Goal: Information Seeking & Learning: Learn about a topic

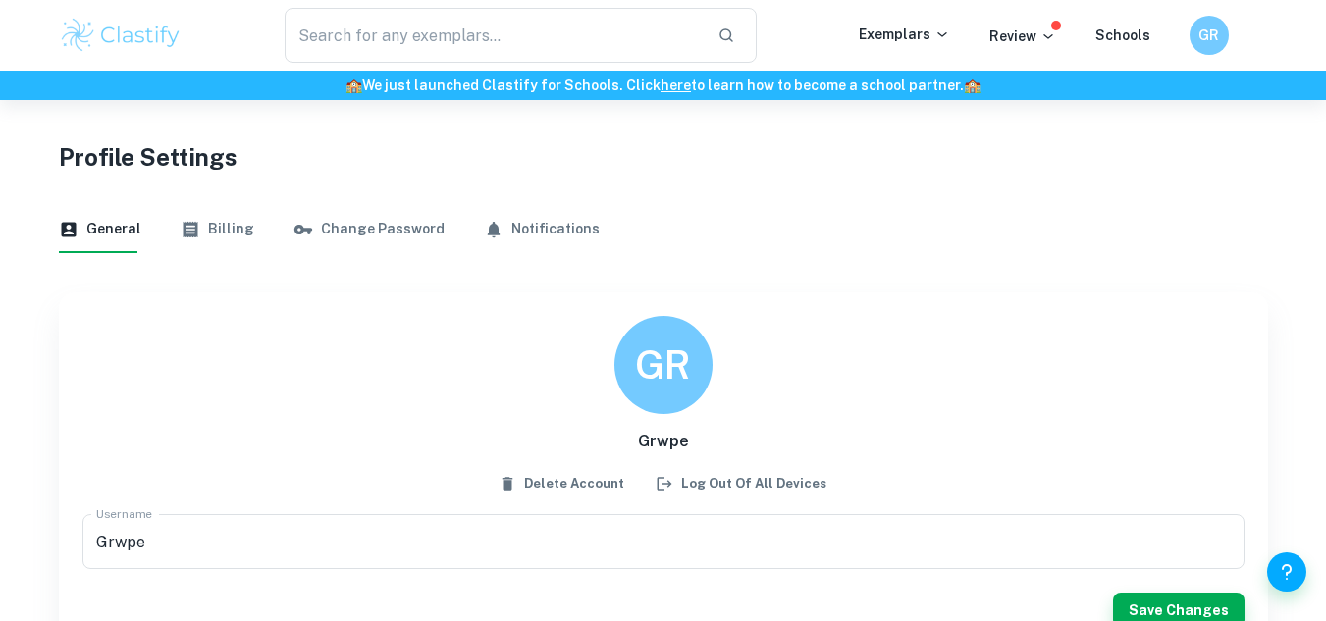
scroll to position [100, 0]
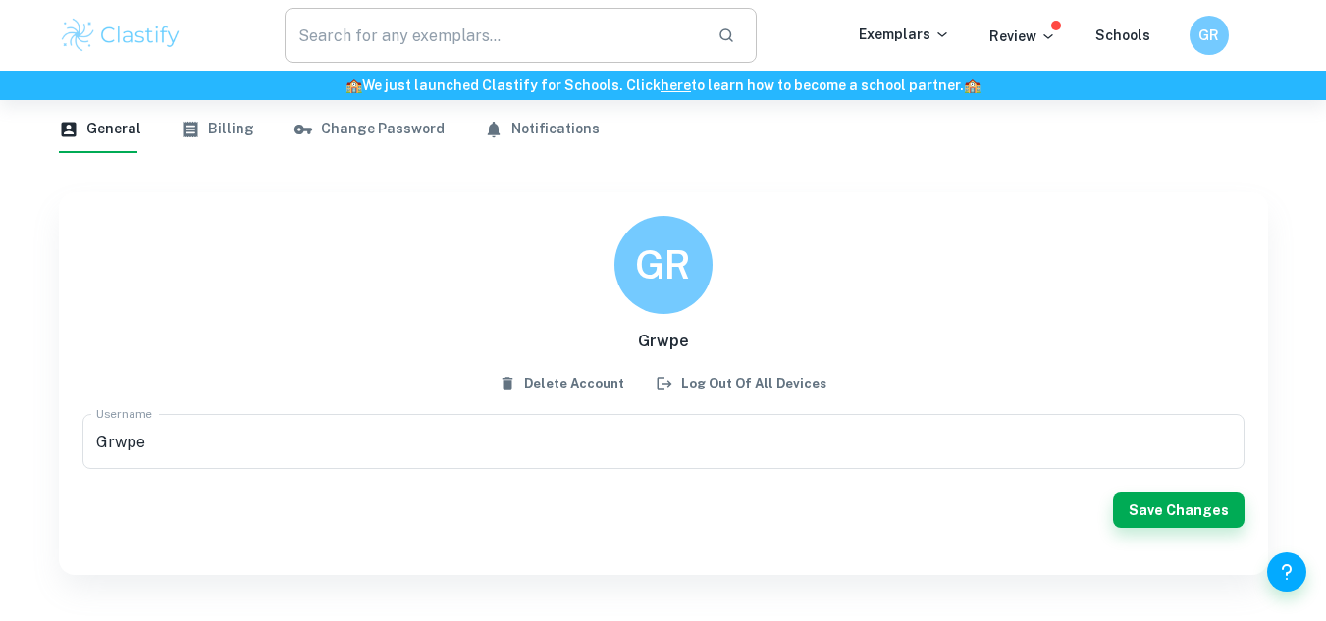
click at [400, 44] on input "text" at bounding box center [494, 35] width 418 height 55
click at [922, 32] on p "Exemplars" at bounding box center [904, 35] width 91 height 22
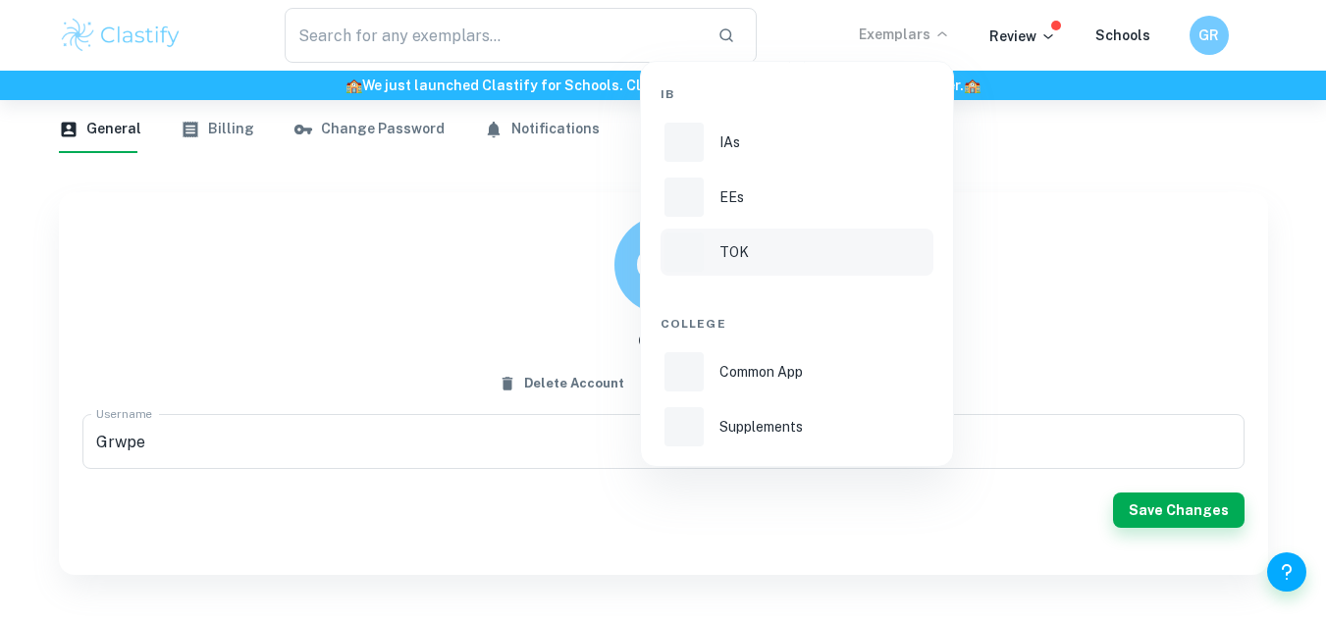
drag, startPoint x: 727, startPoint y: 276, endPoint x: 726, endPoint y: 261, distance: 14.8
click at [726, 267] on div "IB IAs EEs TOK College Common App Supplements" at bounding box center [797, 264] width 273 height 373
click at [726, 253] on p "TOK" at bounding box center [733, 252] width 29 height 22
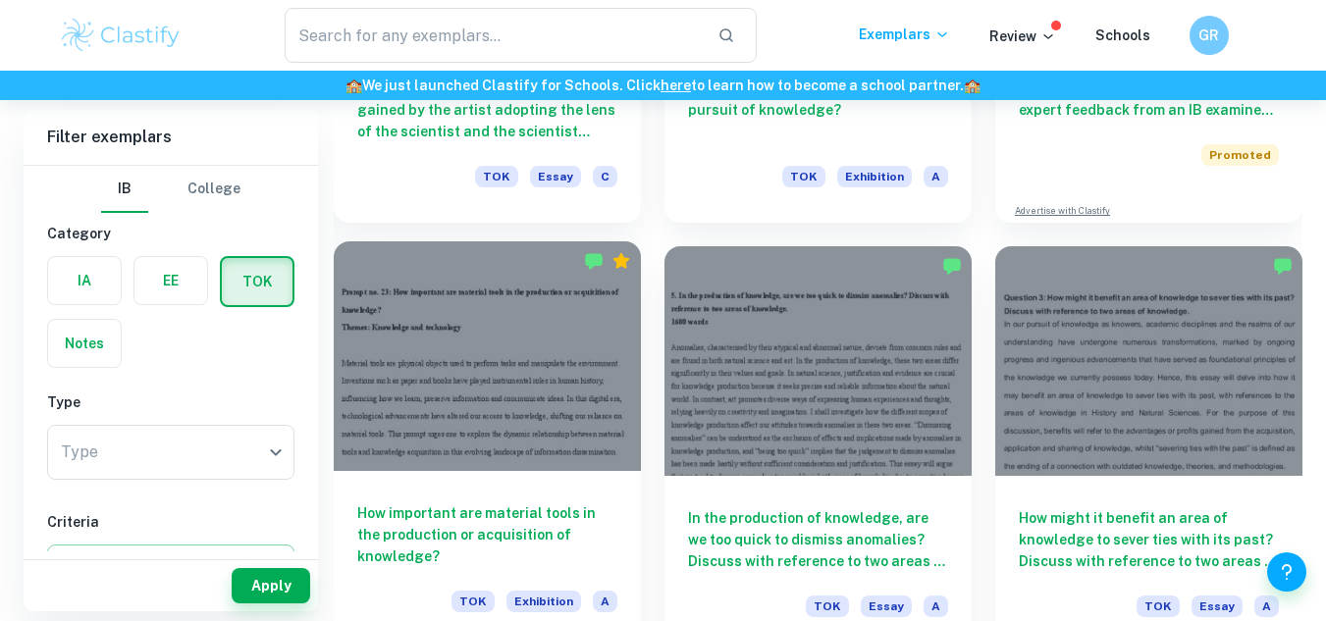
scroll to position [785, 0]
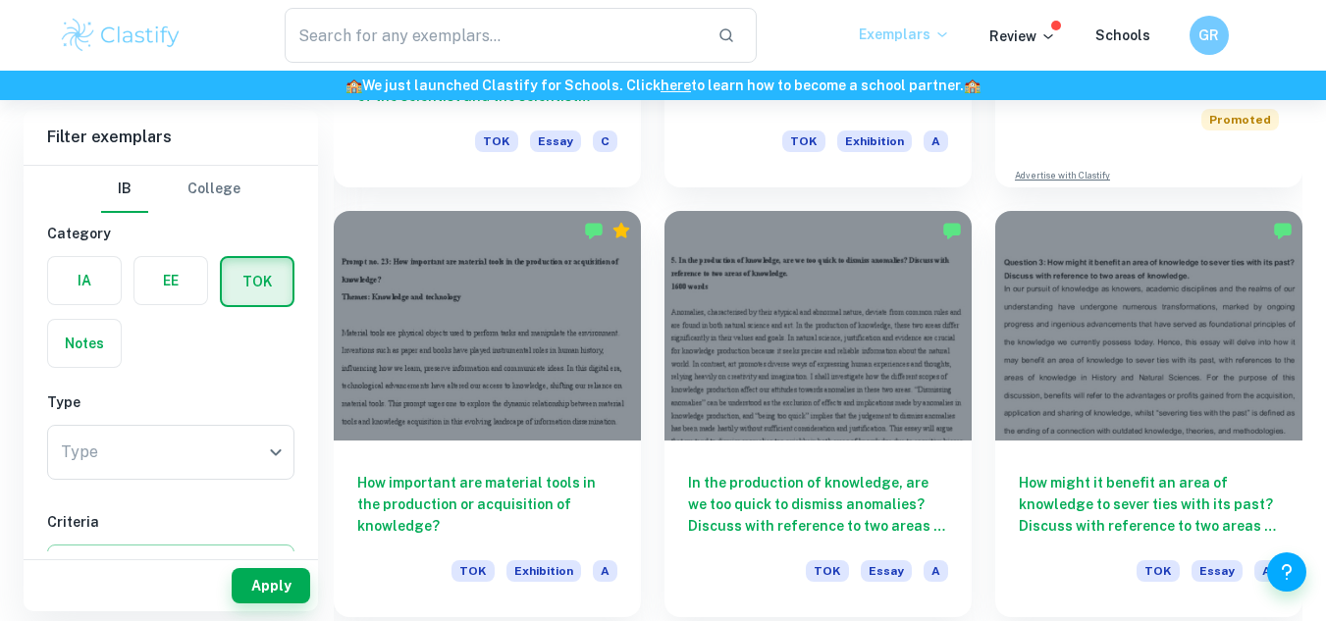
click at [942, 34] on icon at bounding box center [942, 34] width 16 height 16
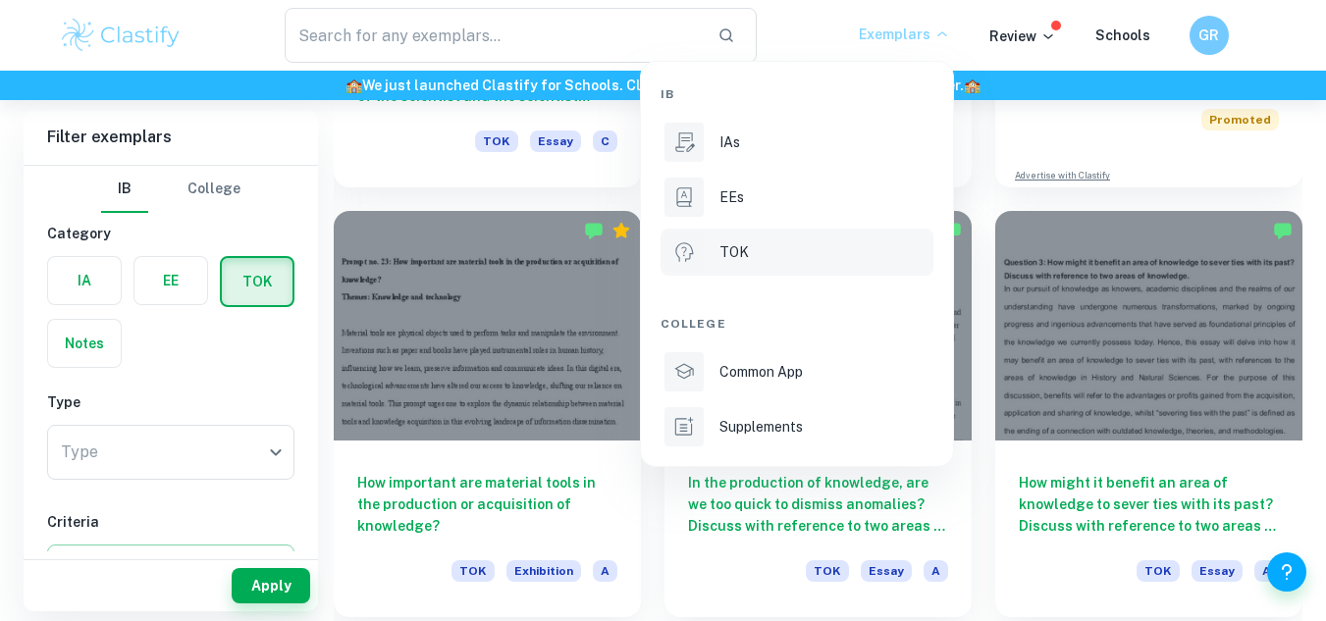
click at [264, 382] on div at bounding box center [663, 310] width 1326 height 621
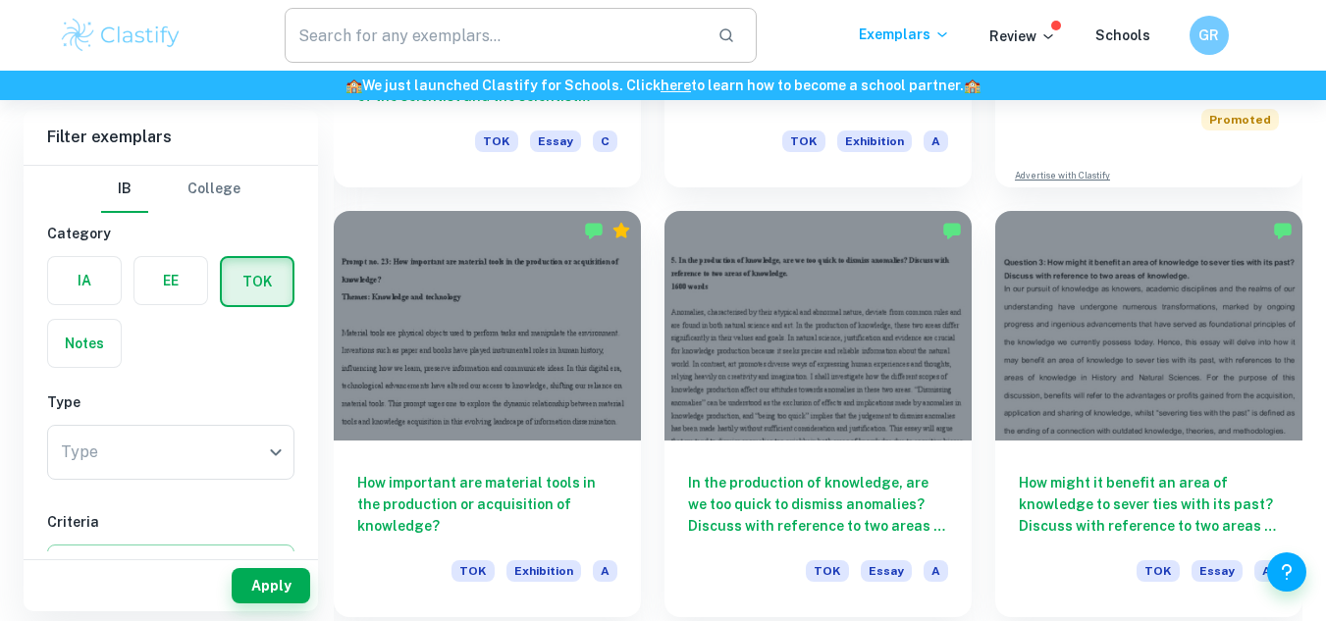
click at [395, 38] on input "text" at bounding box center [494, 35] width 418 height 55
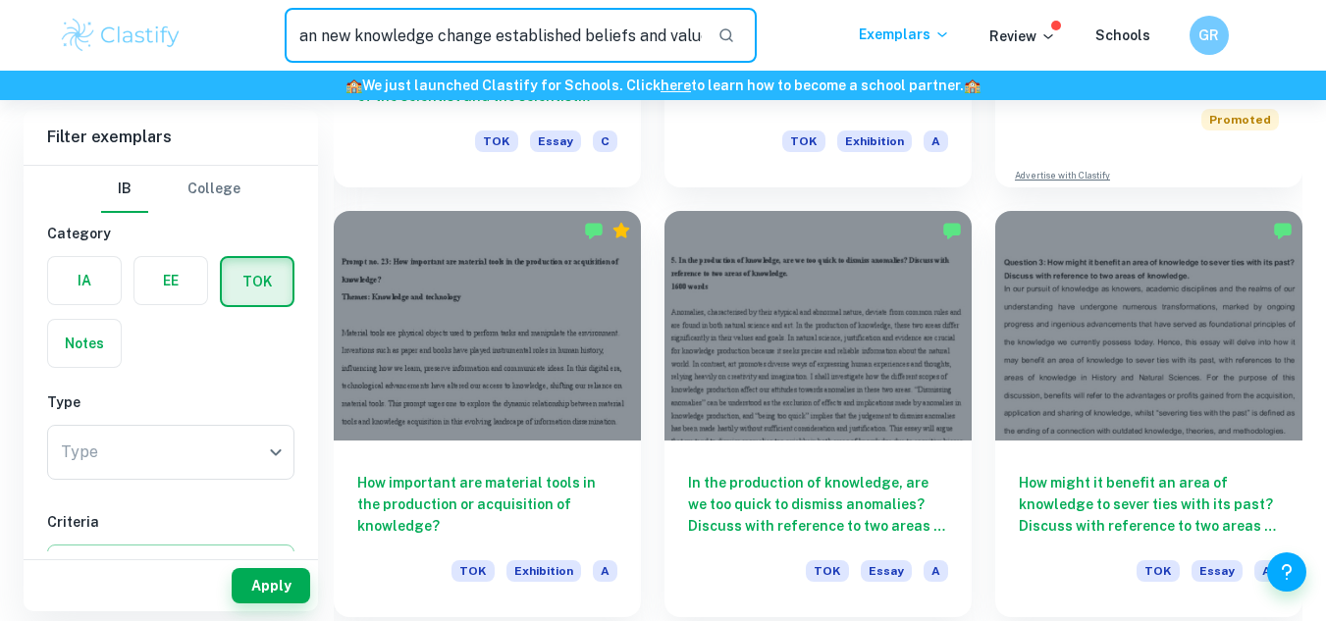
scroll to position [0, 16]
type input "can new knowledge change established beliefs and values"
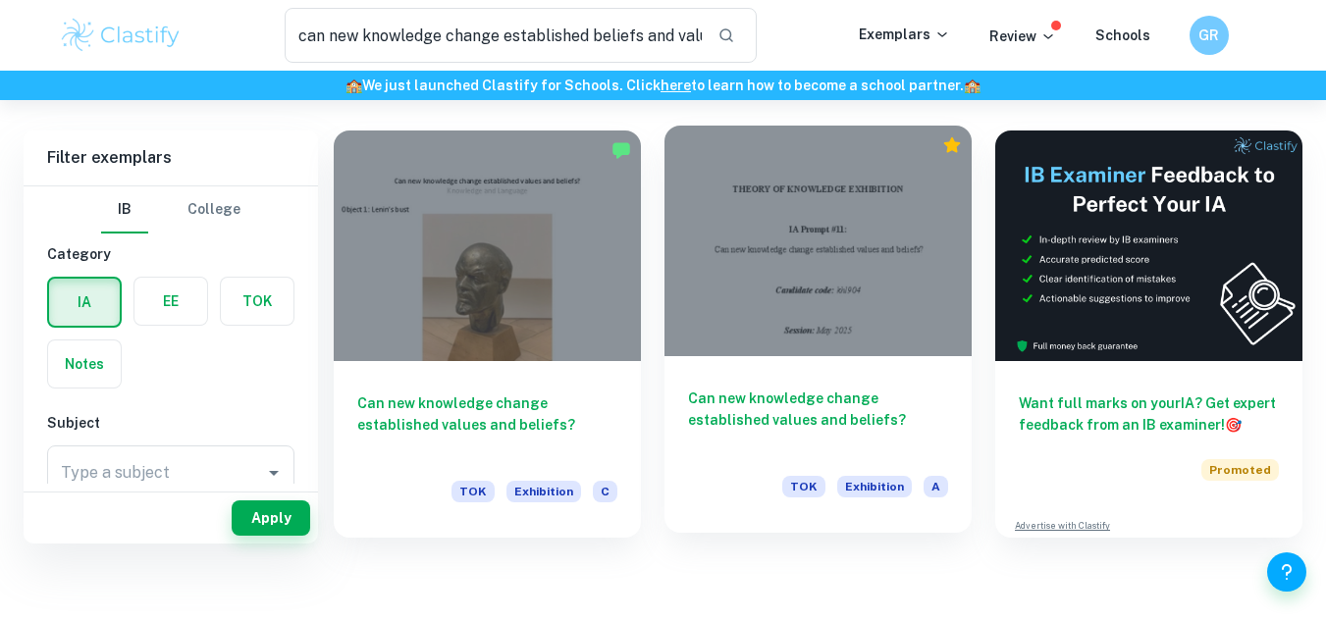
scroll to position [100, 0]
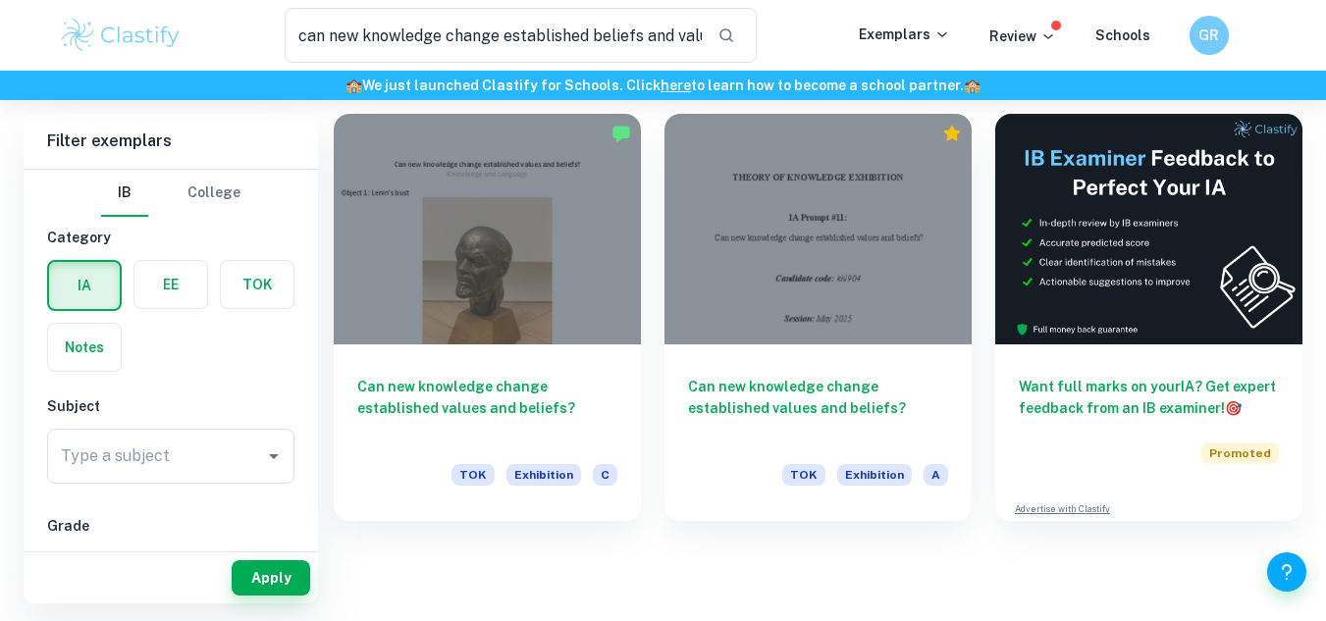
click at [254, 288] on label "button" at bounding box center [257, 284] width 73 height 47
click at [0, 0] on input "radio" at bounding box center [0, 0] width 0 height 0
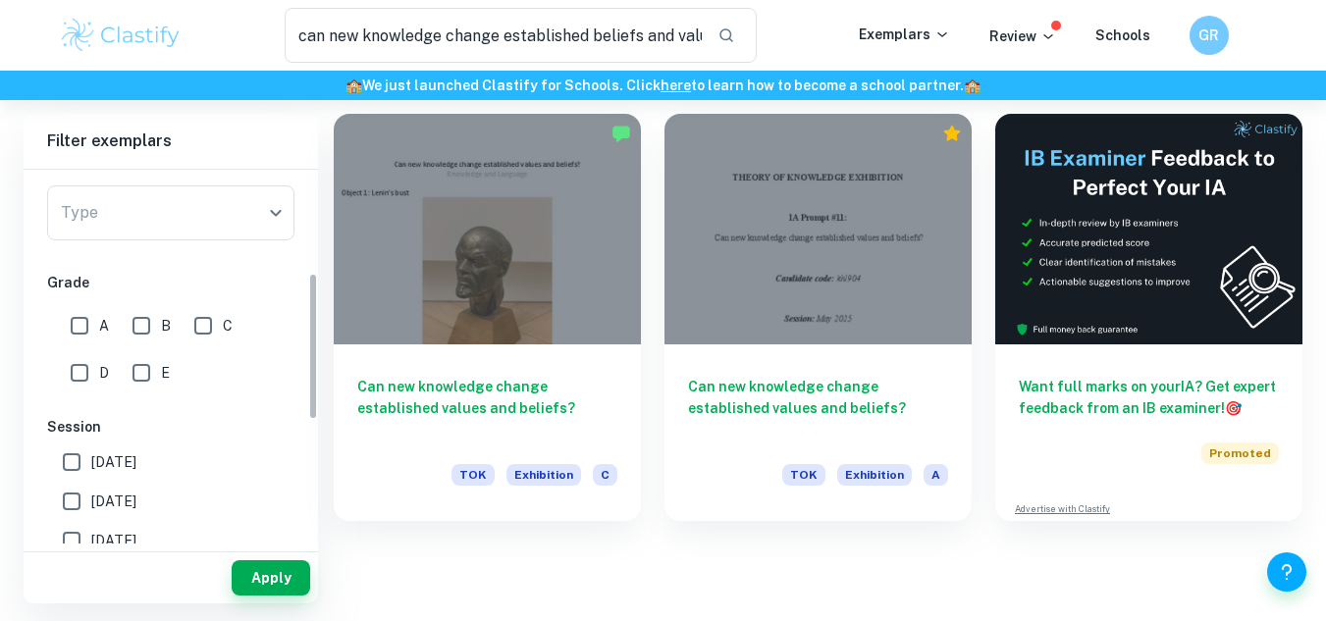
scroll to position [294, 0]
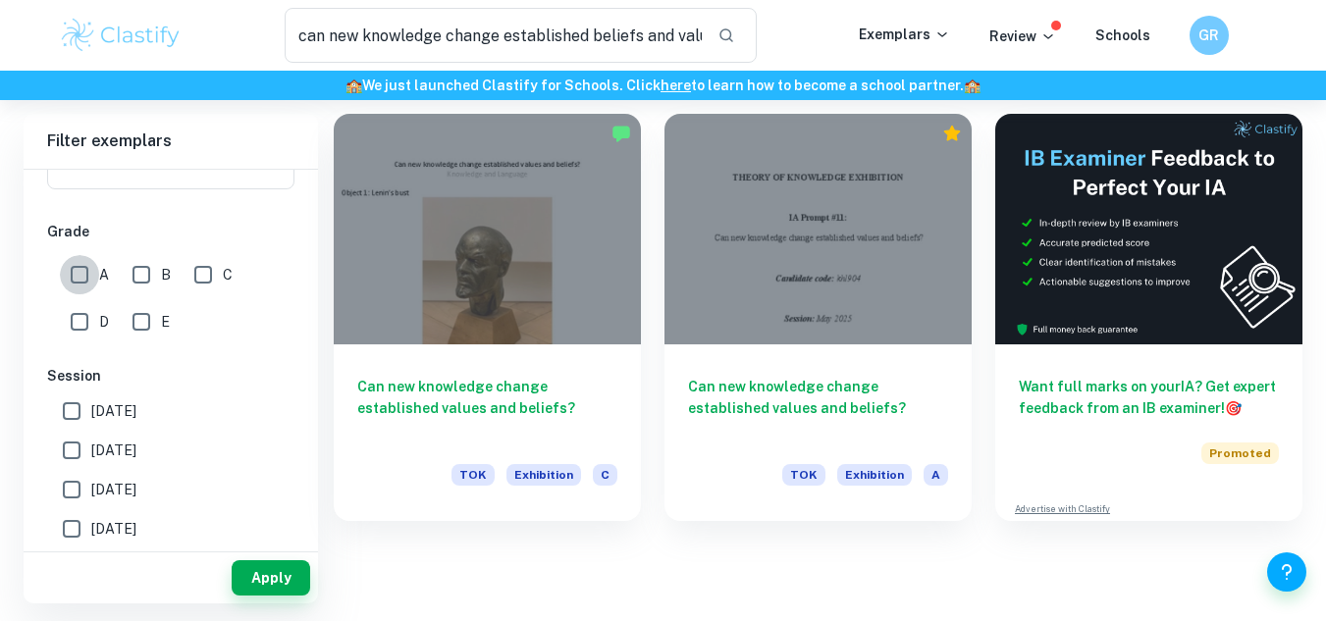
click at [87, 275] on input "A" at bounding box center [79, 274] width 39 height 39
checkbox input "true"
click at [291, 570] on button "Apply" at bounding box center [271, 577] width 79 height 35
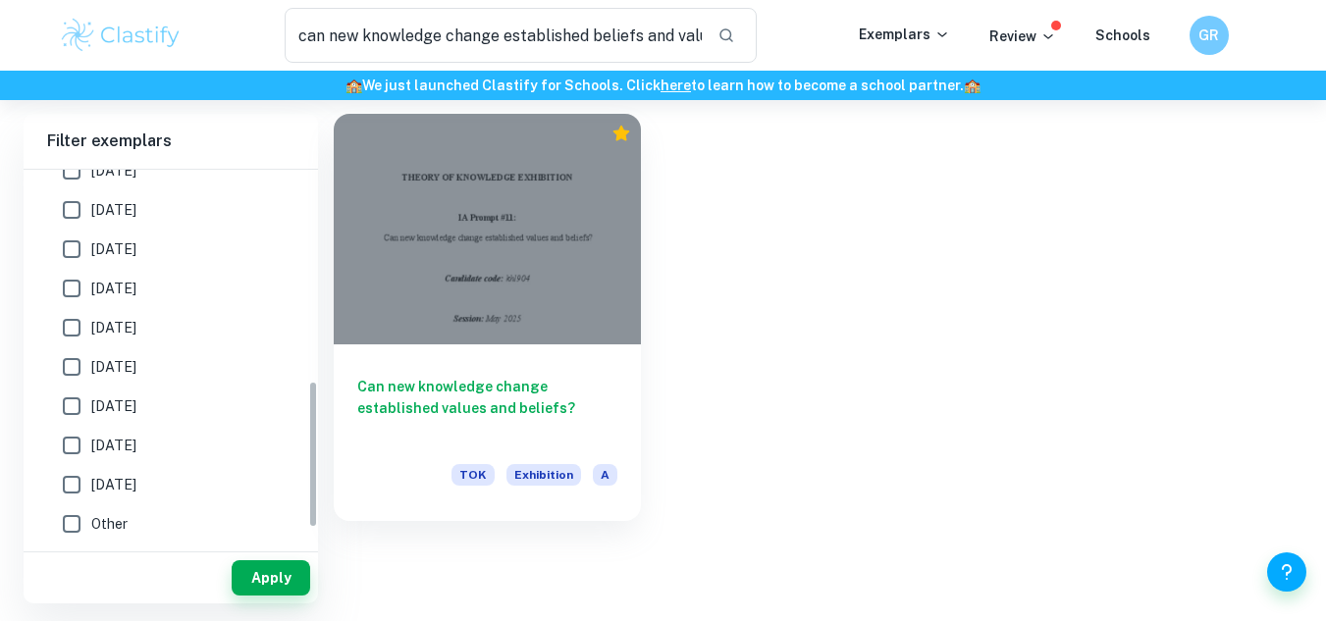
scroll to position [476, 0]
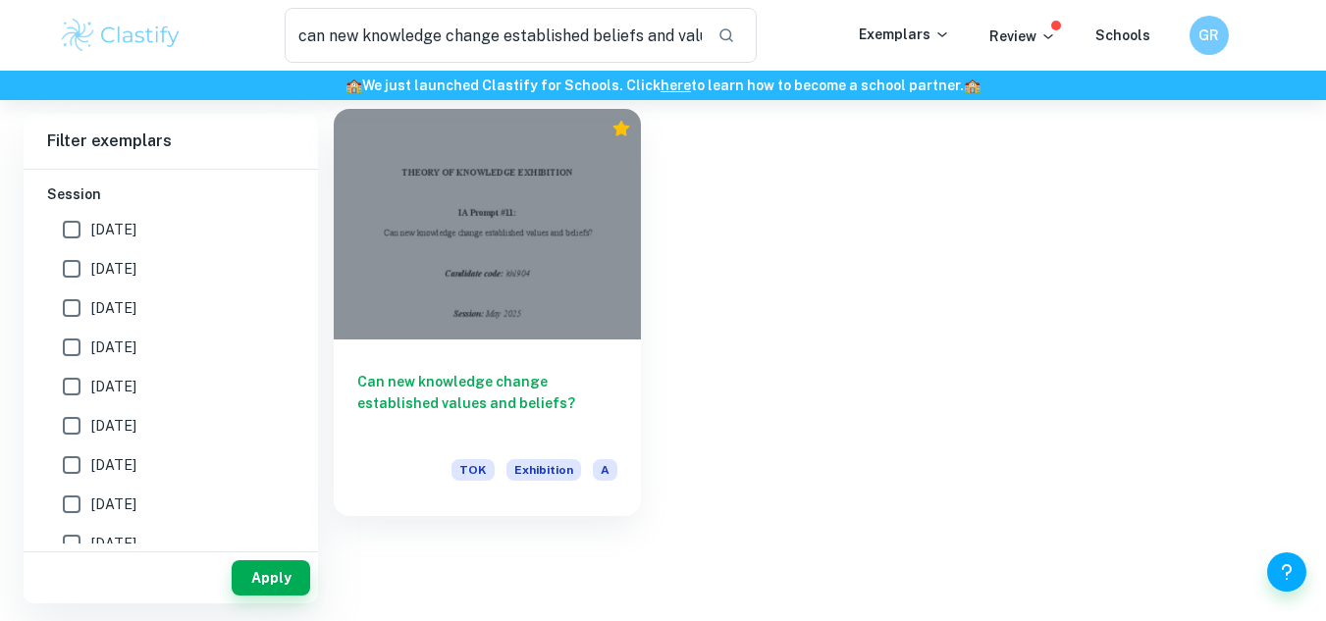
click at [450, 272] on div at bounding box center [487, 224] width 307 height 231
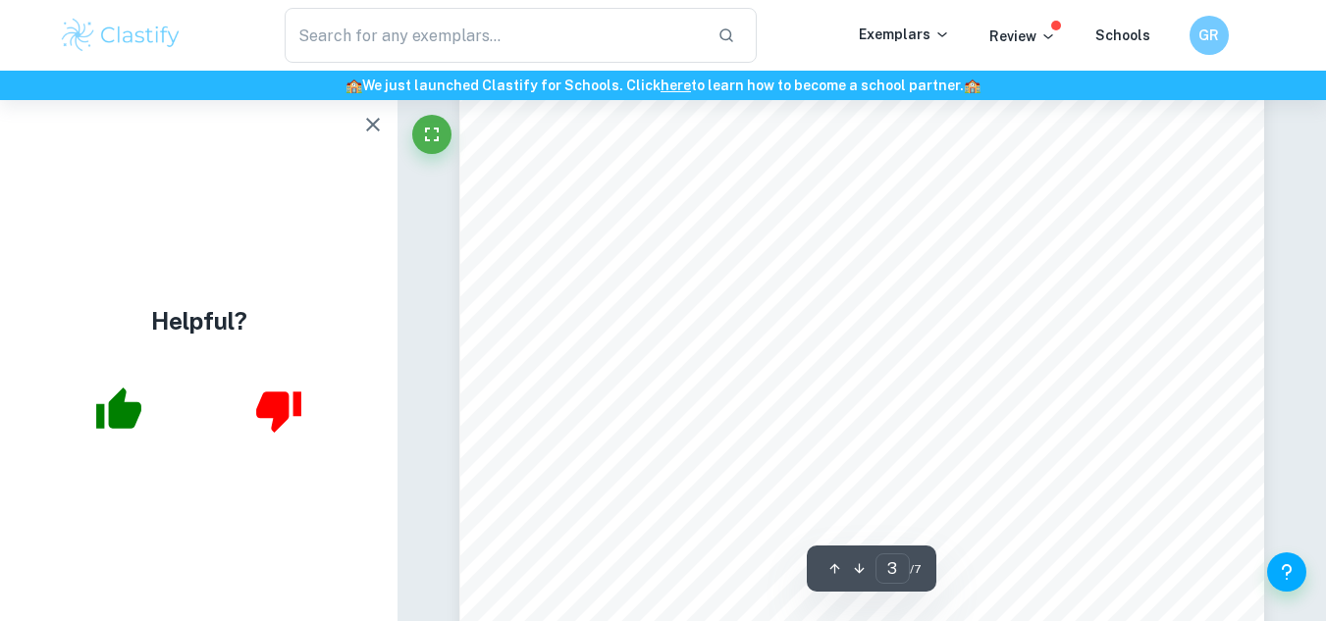
scroll to position [2454, 0]
click at [371, 129] on icon "button" at bounding box center [373, 125] width 24 height 24
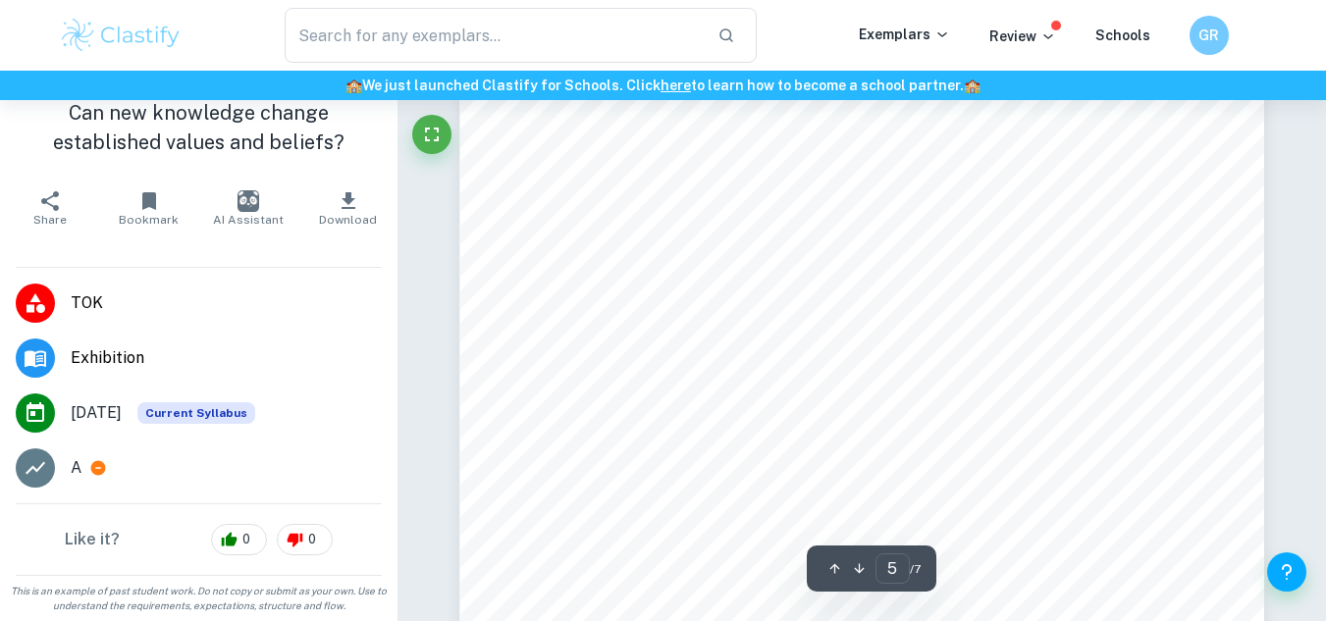
scroll to position [4515, 0]
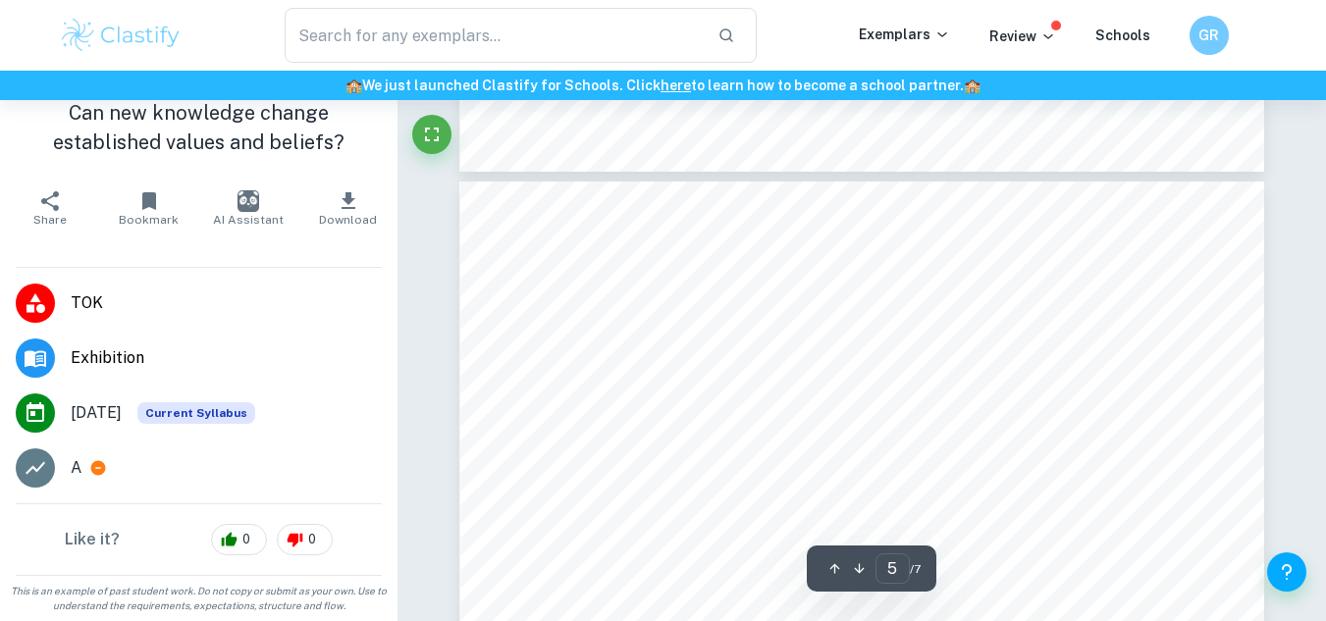
type input "4"
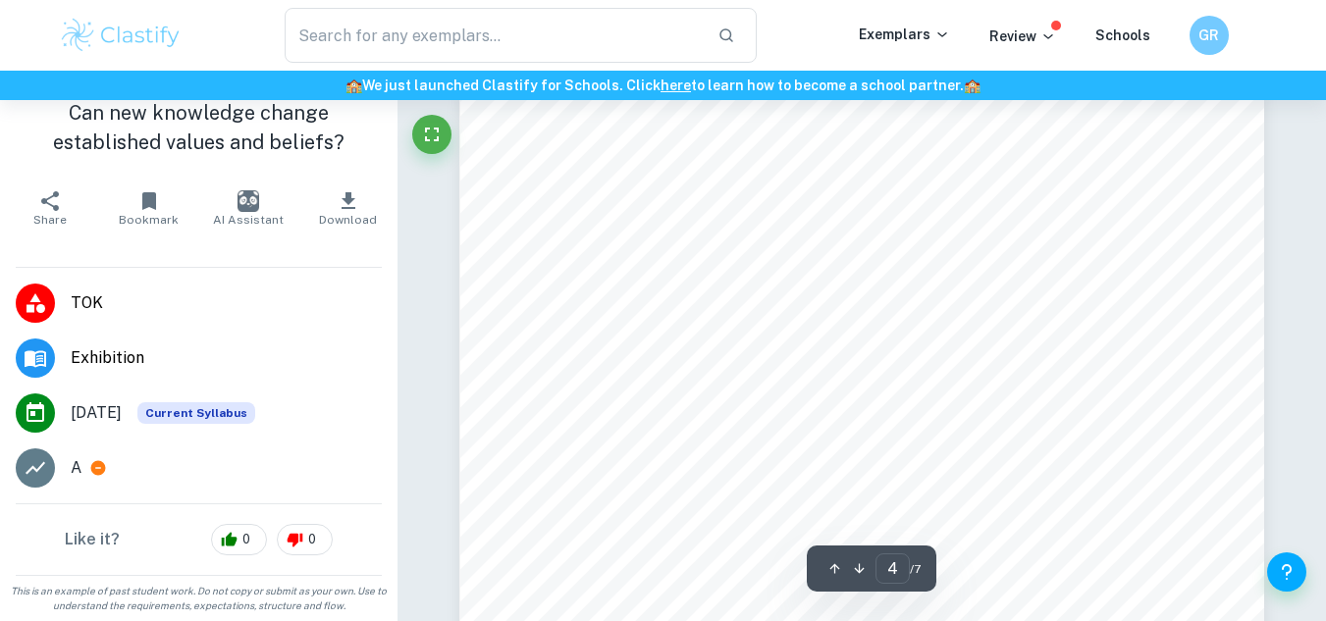
scroll to position [3337, 0]
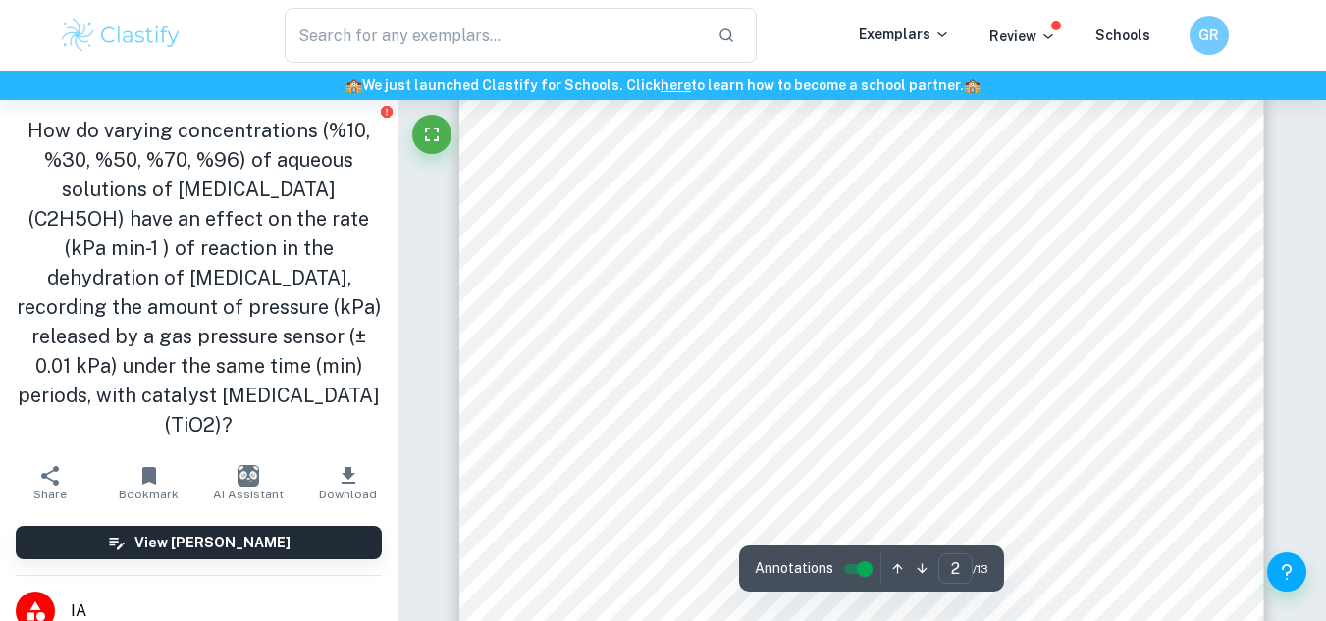
scroll to position [1472, 0]
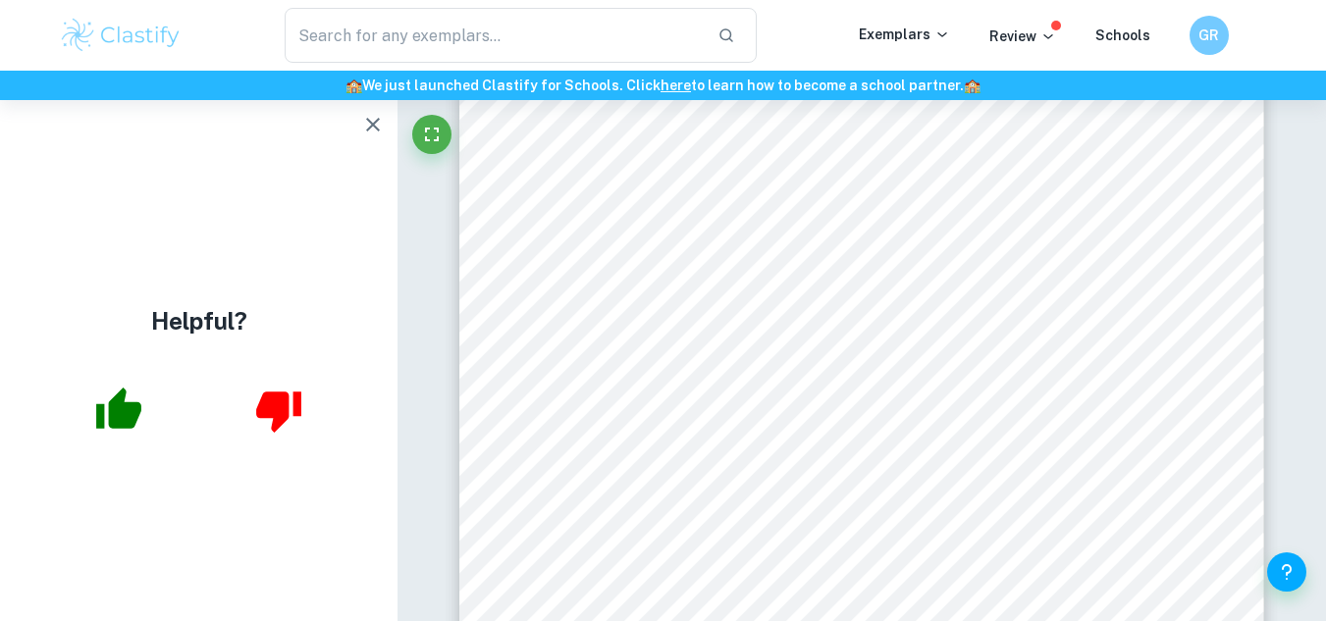
click at [379, 124] on icon "button" at bounding box center [373, 125] width 24 height 24
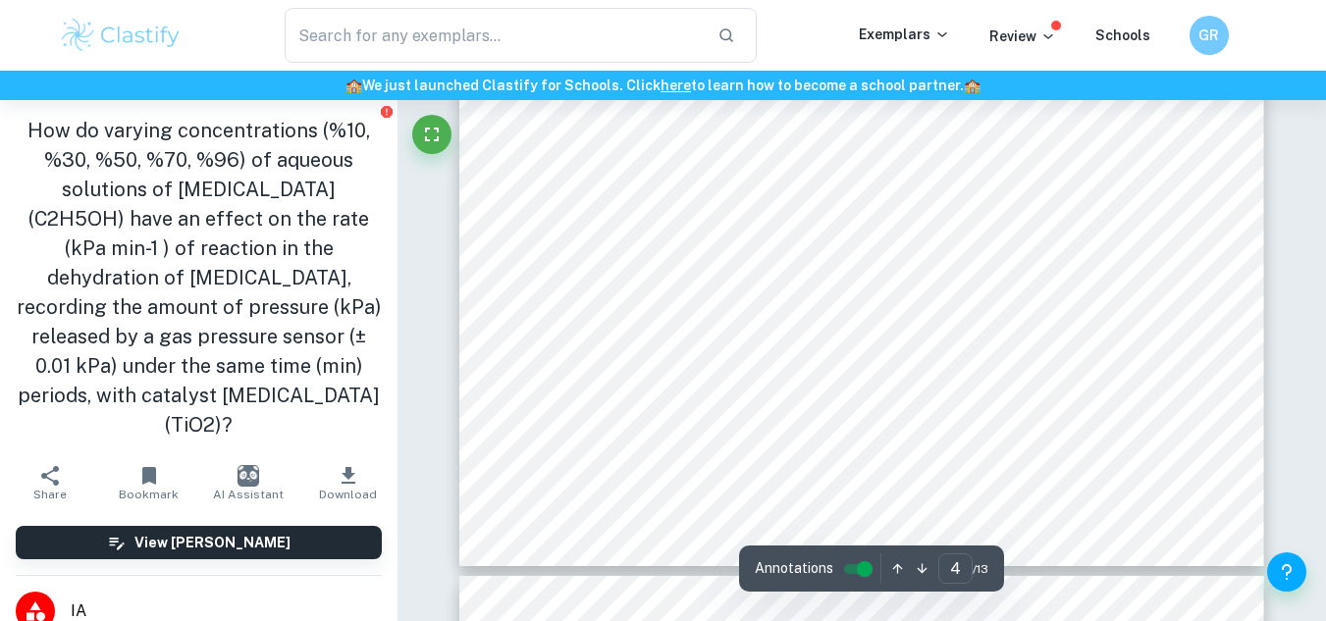
scroll to position [4318, 0]
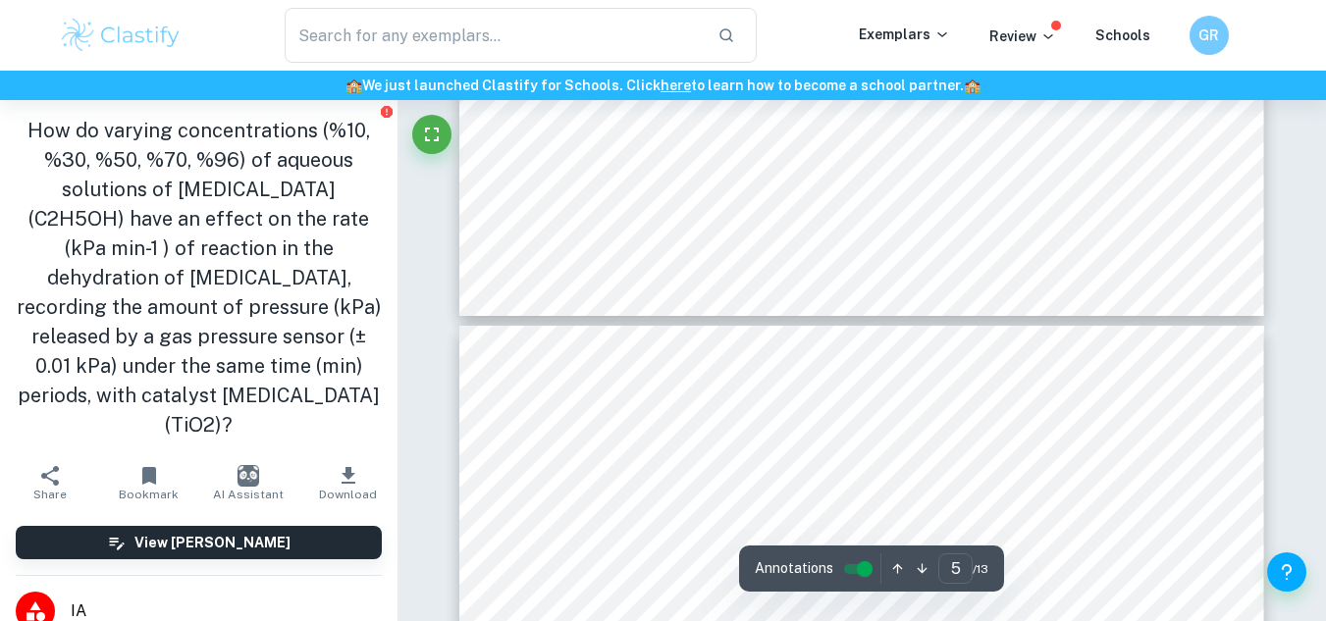
type input "4"
